Goal: Task Accomplishment & Management: Complete application form

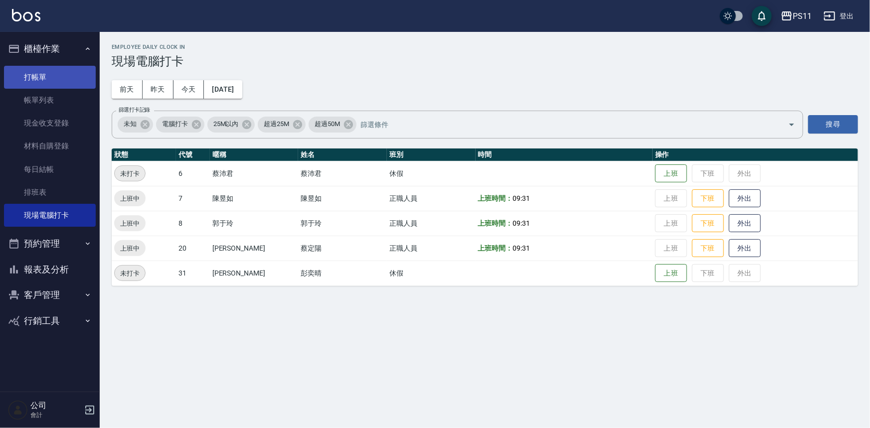
click at [21, 89] on link "帳單列表" at bounding box center [50, 100] width 92 height 23
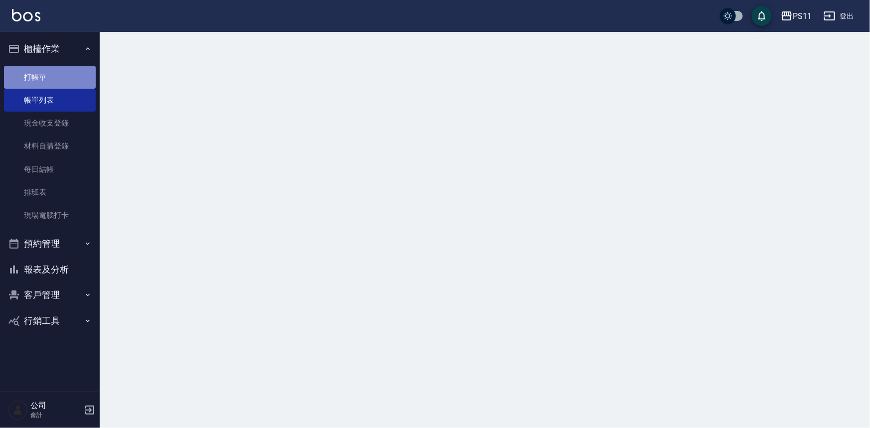
click at [32, 80] on link "打帳單" at bounding box center [50, 77] width 92 height 23
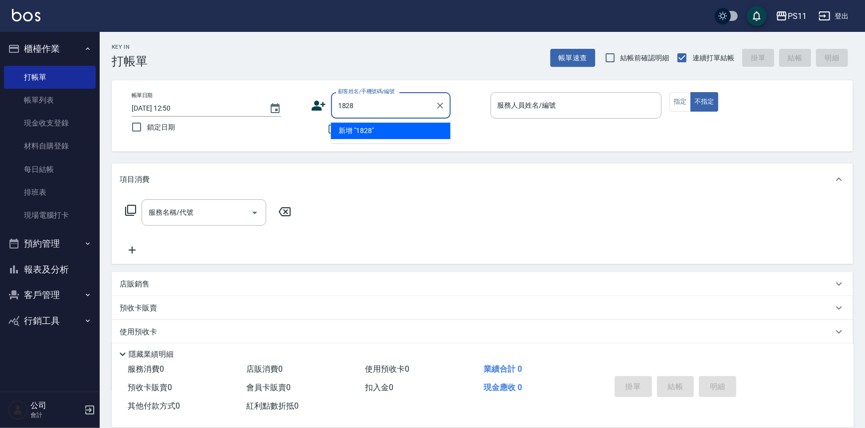
type input "1828"
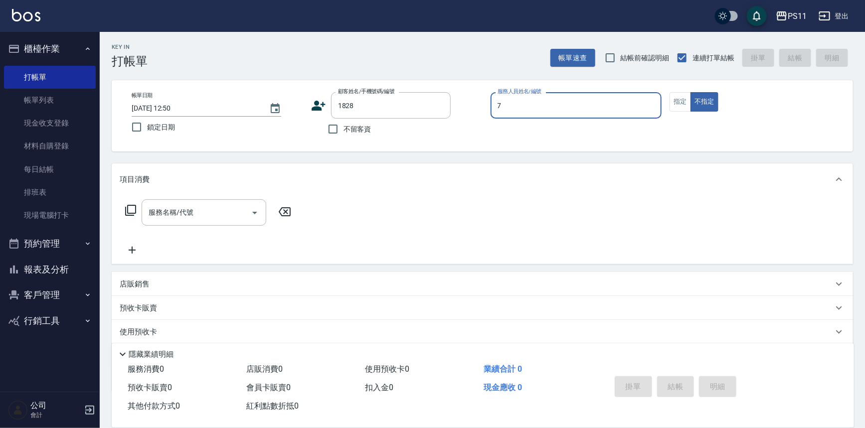
type input "陳昱如-7"
type button "false"
type input "[PERSON_NAME]/0910232283/1828"
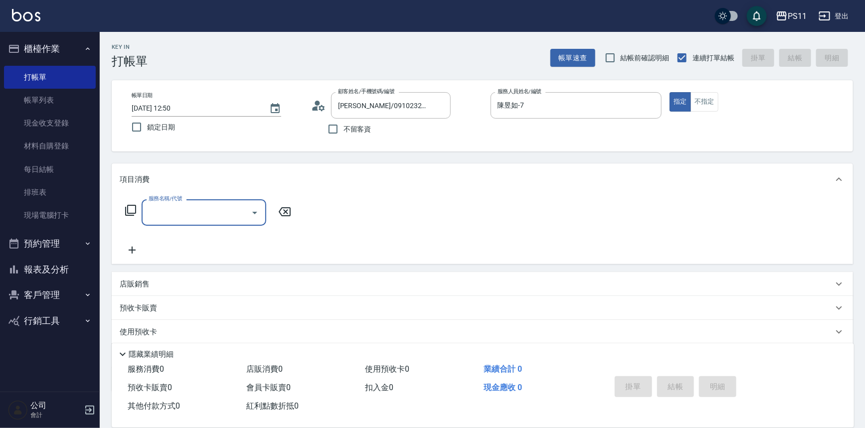
type input "3"
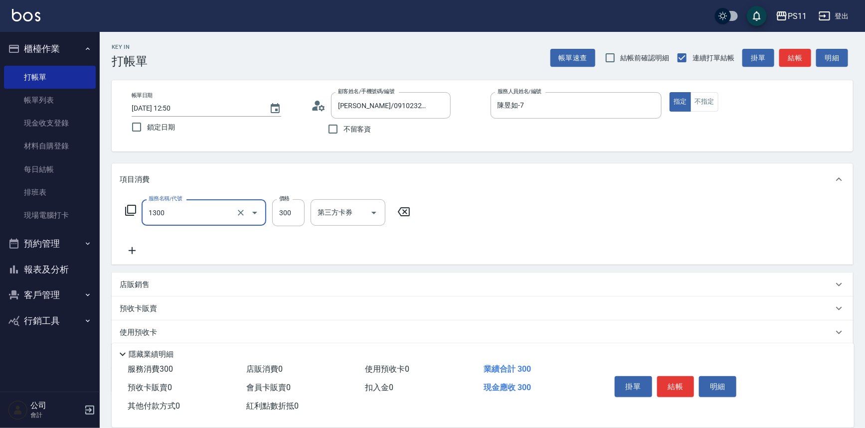
type input "洗髮300(1300)"
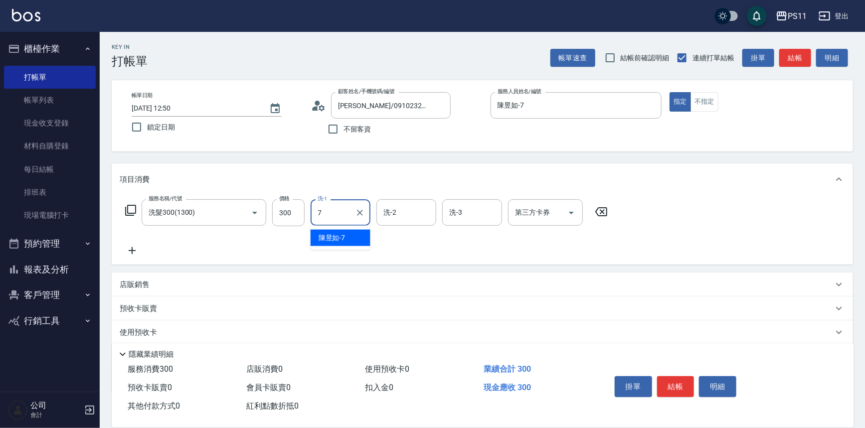
type input "陳昱如-7"
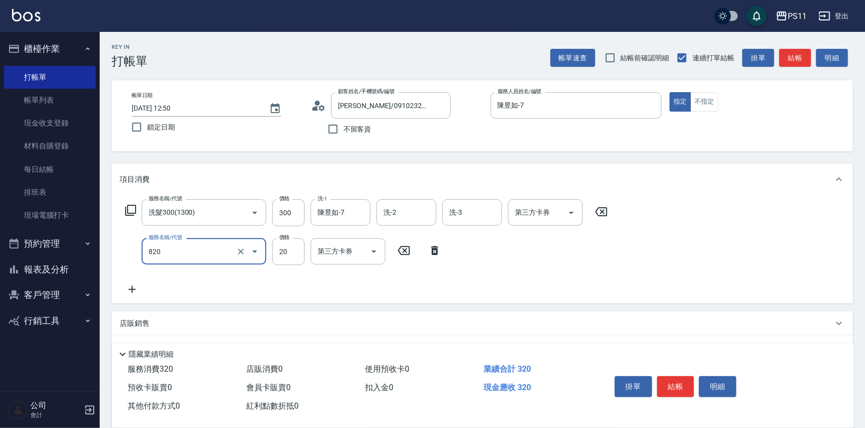
type input "潤絲(820)"
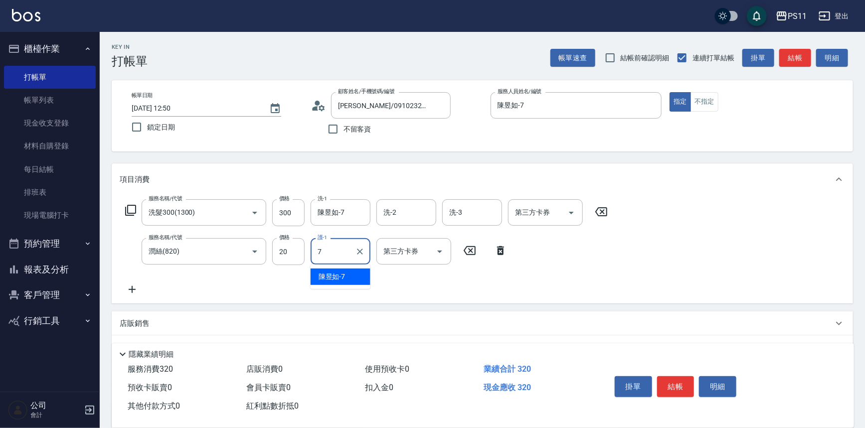
type input "陳昱如-7"
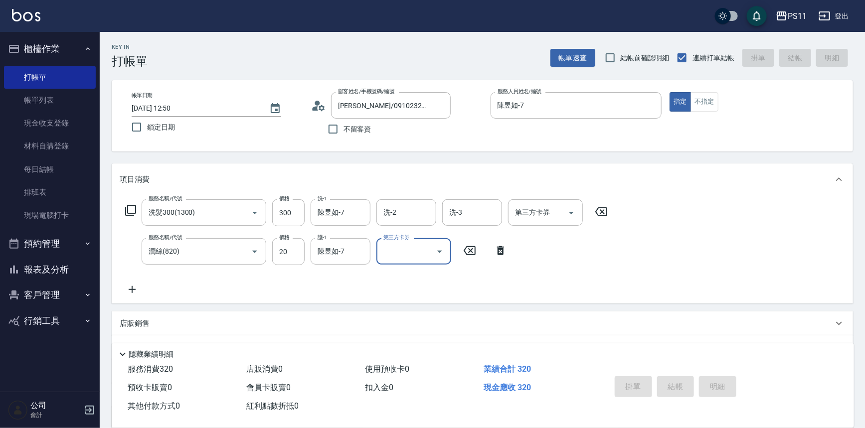
type input "[DATE] 12:51"
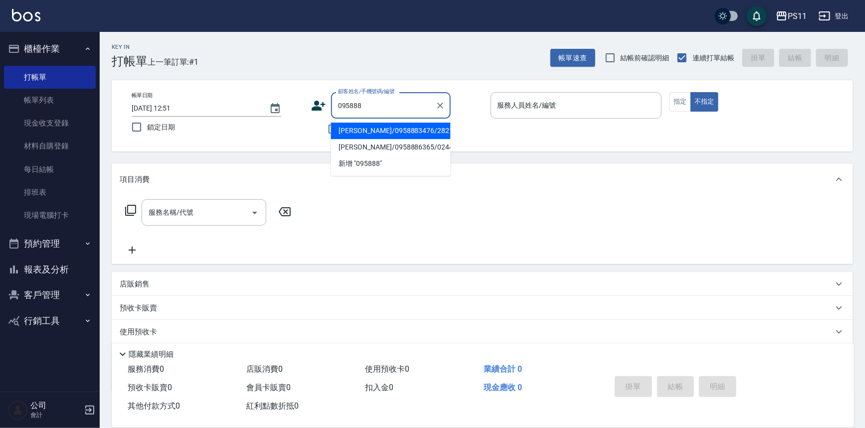
drag, startPoint x: 357, startPoint y: 126, endPoint x: 375, endPoint y: 122, distance: 18.8
click at [357, 126] on li "[PERSON_NAME]/0958883476/2821" at bounding box center [391, 131] width 120 height 16
type input "[PERSON_NAME]/0958883476/2821"
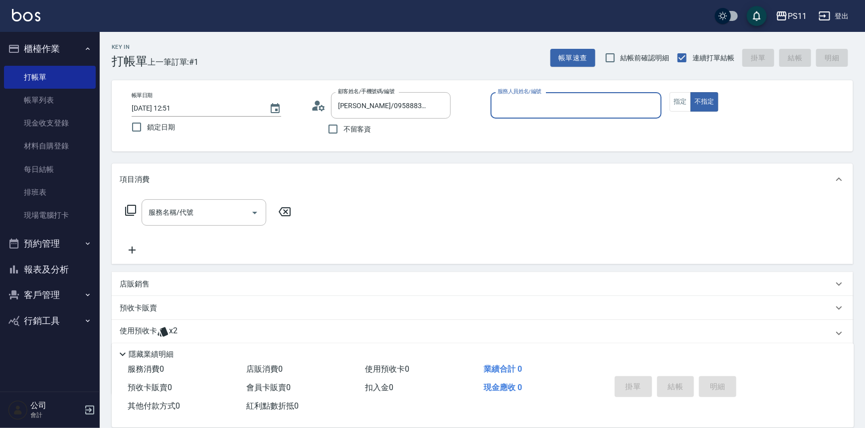
click at [549, 100] on input "服務人員姓名/編號" at bounding box center [576, 105] width 163 height 17
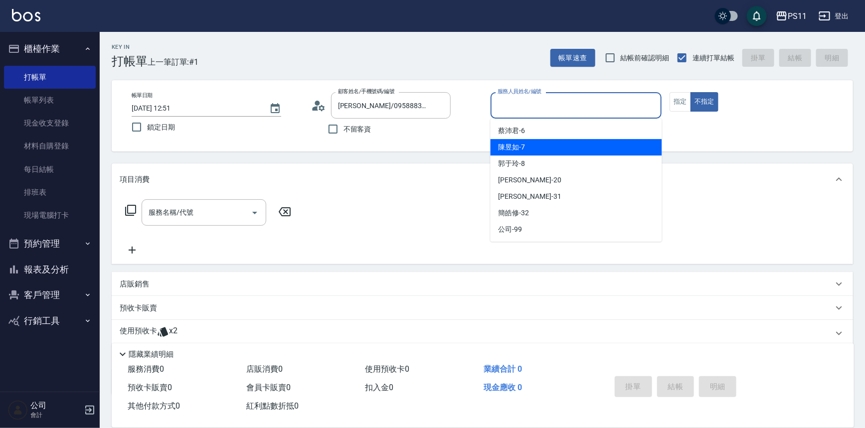
click at [533, 146] on div "陳昱如 -7" at bounding box center [577, 147] width 172 height 16
type input "陳昱如-7"
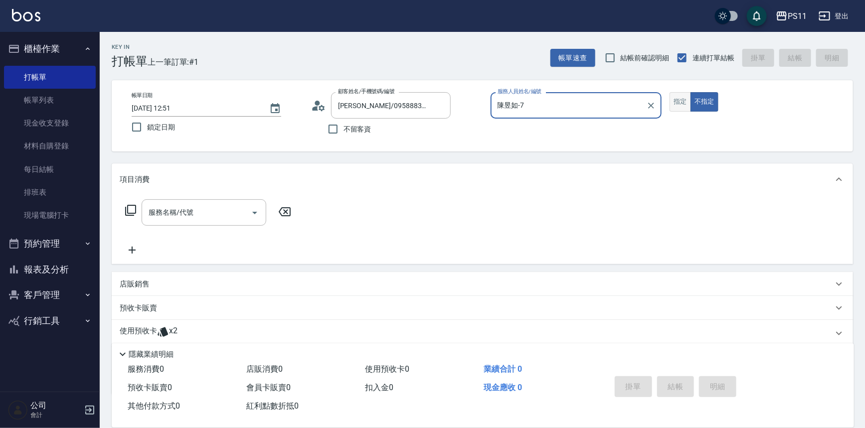
click at [670, 99] on button "指定" at bounding box center [680, 101] width 21 height 19
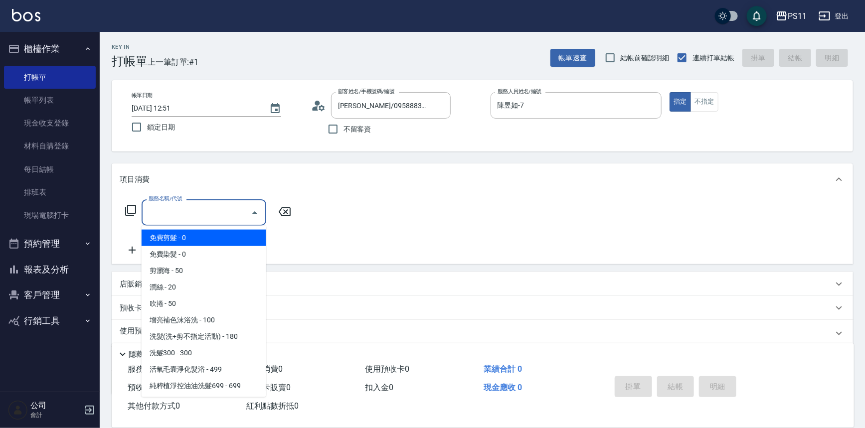
drag, startPoint x: 215, startPoint y: 217, endPoint x: 216, endPoint y: 201, distance: 16.0
click at [215, 218] on input "服務名稱/代號" at bounding box center [196, 212] width 101 height 17
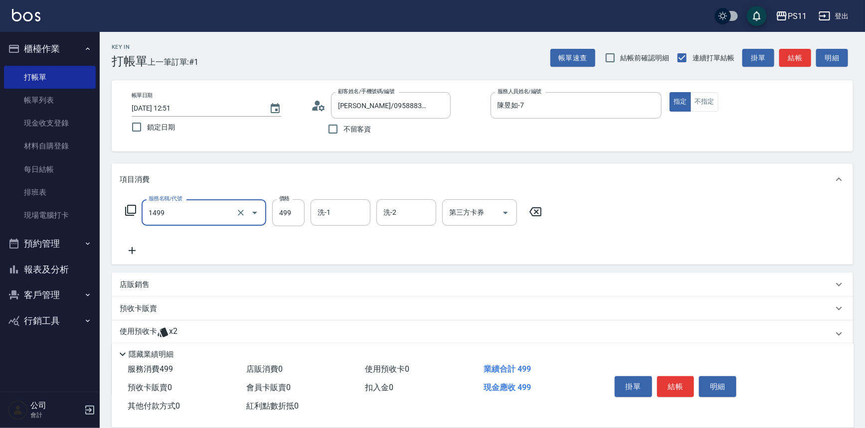
type input "活氧毛囊淨化髮浴(1499)"
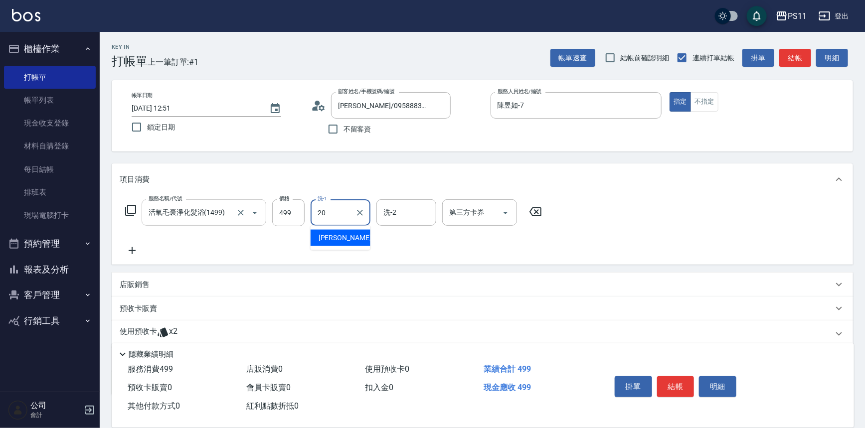
type input "[PERSON_NAME]-20"
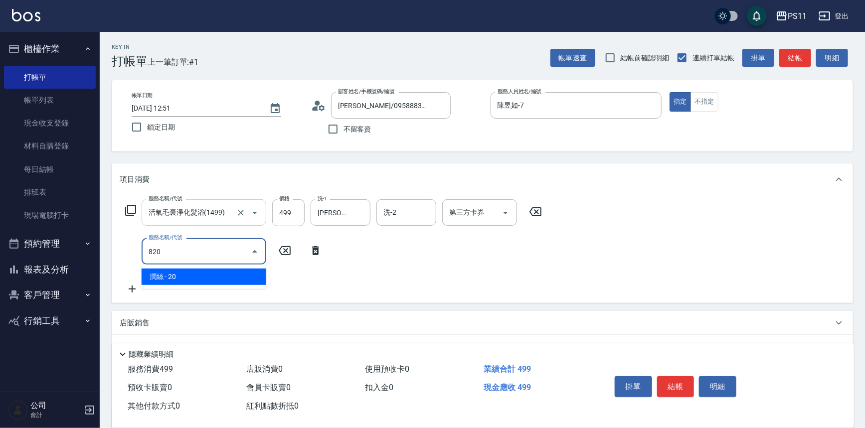
type input "潤絲(820)"
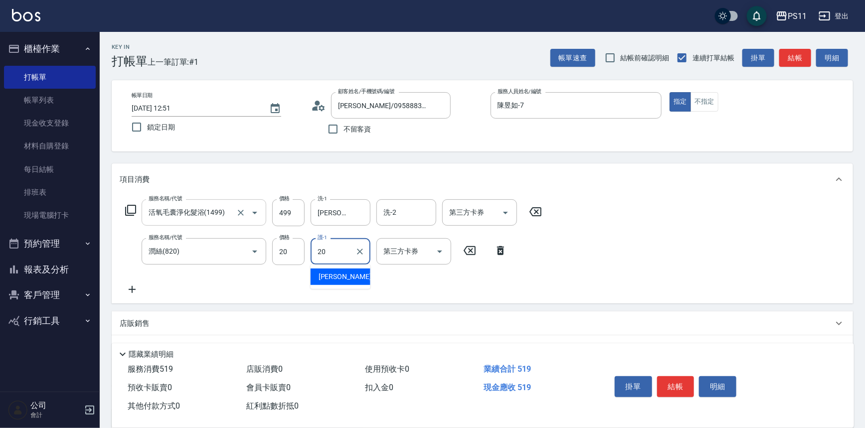
type input "[PERSON_NAME]-20"
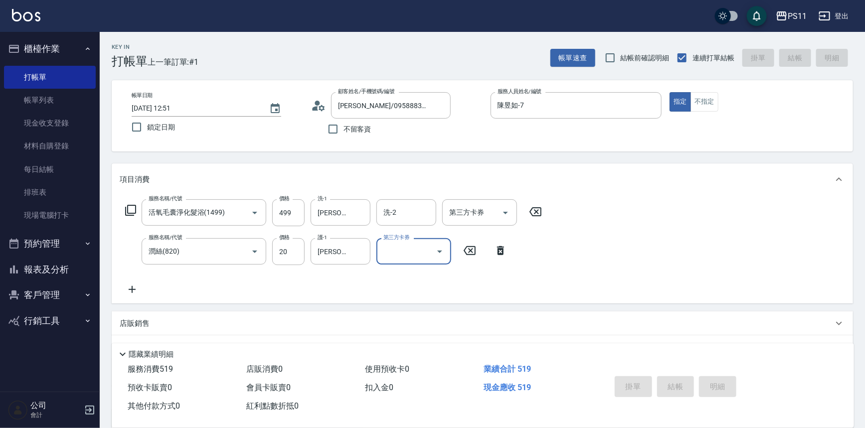
type input "[DATE] 13:17"
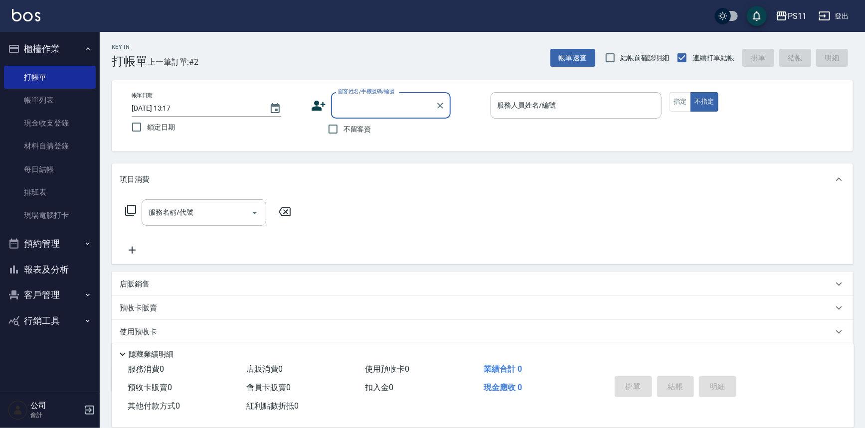
click at [56, 271] on button "報表及分析" at bounding box center [50, 270] width 92 height 26
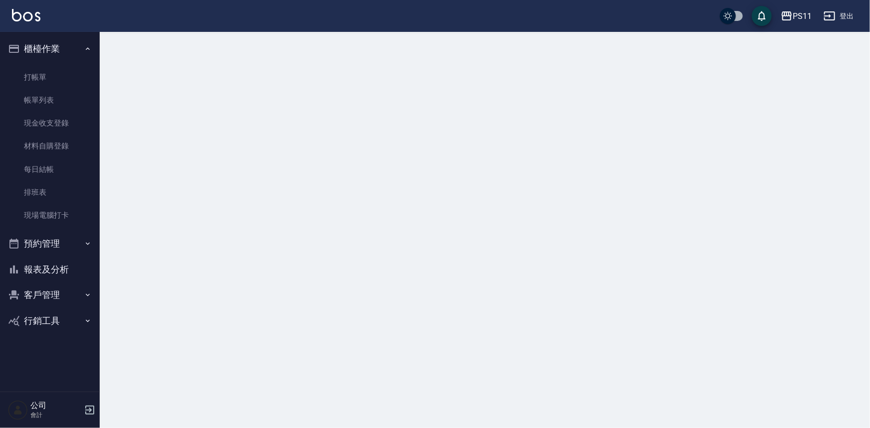
click at [50, 243] on button "預約管理" at bounding box center [50, 244] width 92 height 26
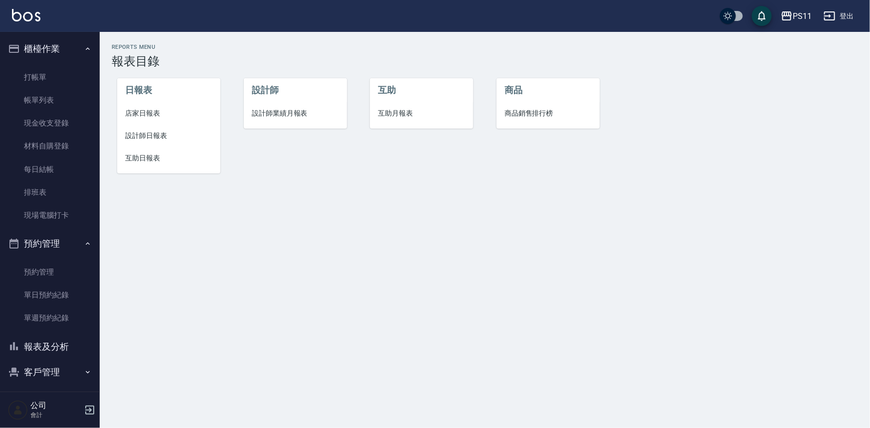
click at [49, 369] on button "客戶管理" at bounding box center [50, 373] width 92 height 26
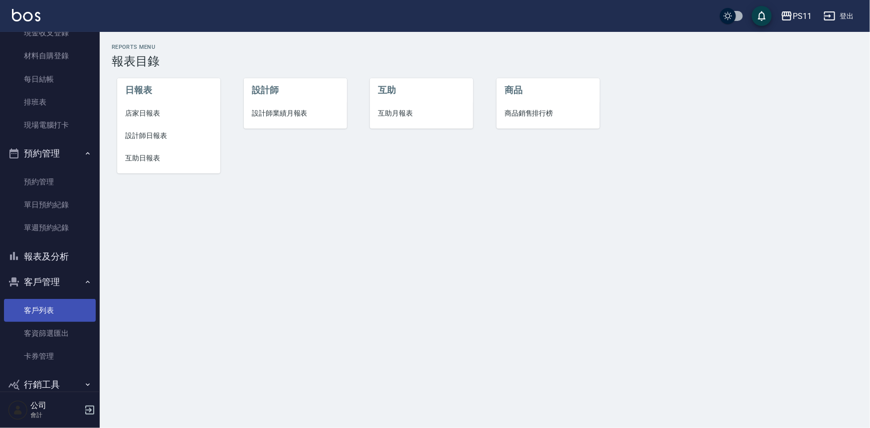
click at [43, 301] on link "客戶列表" at bounding box center [50, 310] width 92 height 23
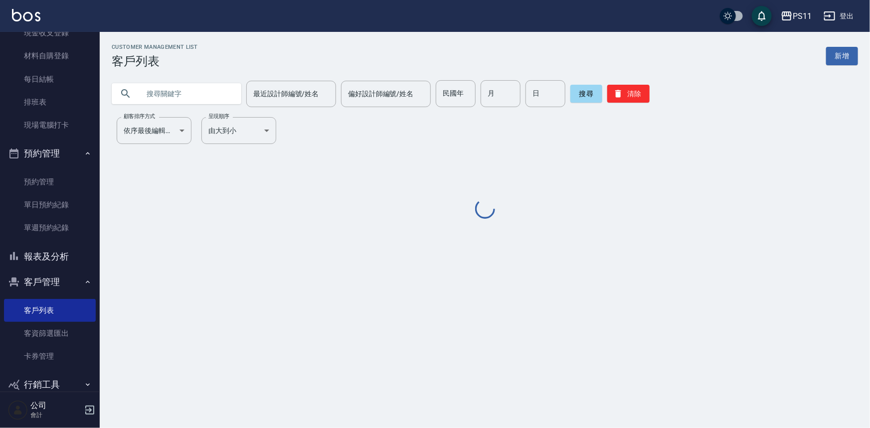
click at [188, 92] on input "text" at bounding box center [187, 93] width 94 height 27
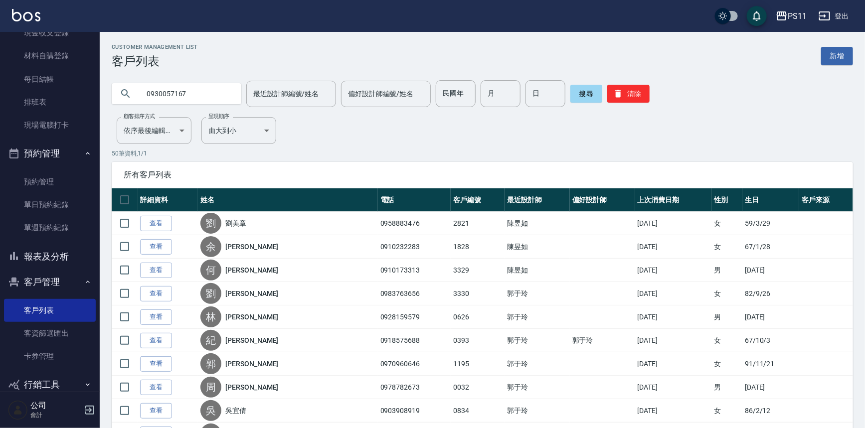
type input "0930057167"
